Goal: Navigation & Orientation: Find specific page/section

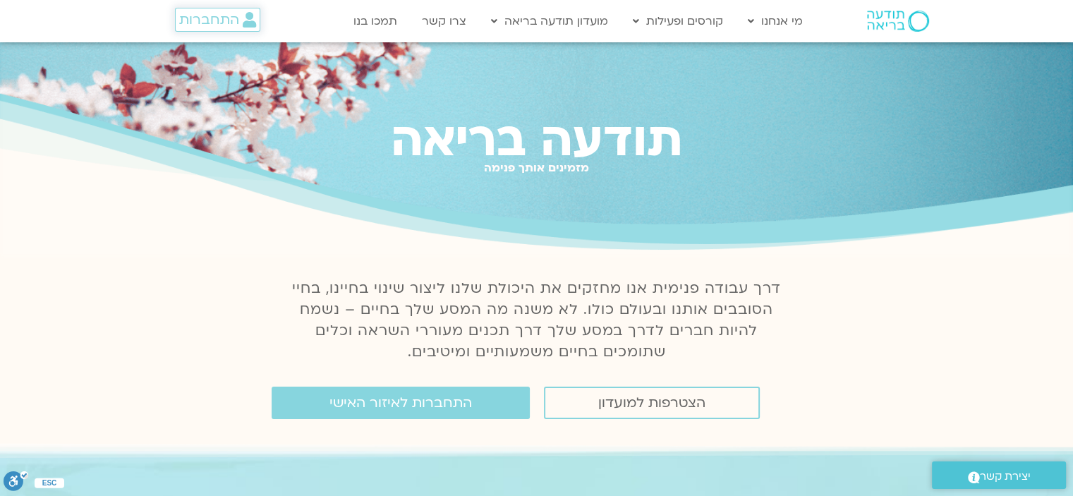
click at [227, 22] on span "התחברות" at bounding box center [209, 20] width 60 height 16
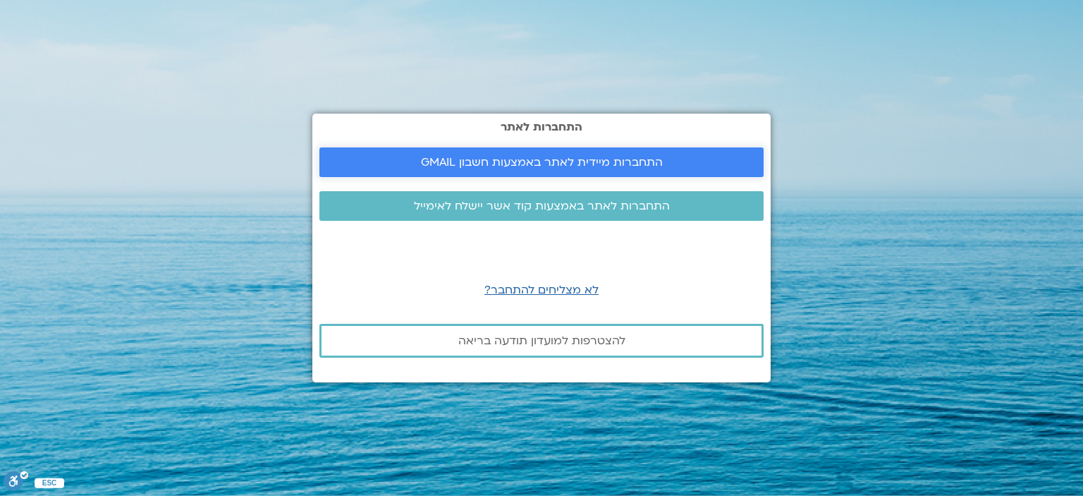
click at [606, 164] on span "התחברות מיידית לאתר באמצעות חשבון GMAIL" at bounding box center [542, 162] width 242 height 13
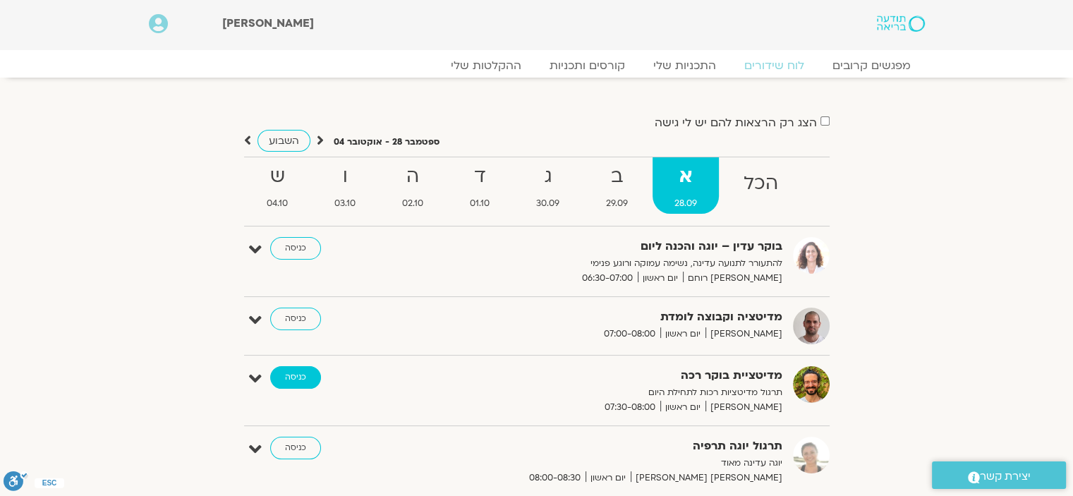
click at [288, 377] on link "כניסה" at bounding box center [295, 377] width 51 height 23
